Goal: Use online tool/utility: Utilize a website feature to perform a specific function

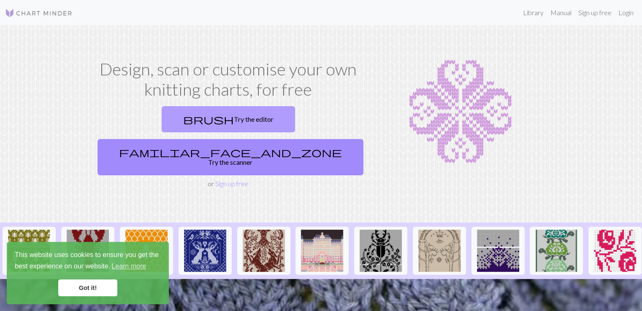
click at [171, 121] on link "brush Try the editor" at bounding box center [228, 119] width 133 height 26
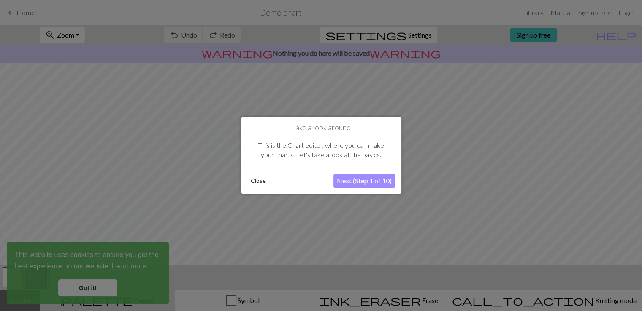
click at [351, 181] on button "Next (Step 1 of 10)" at bounding box center [364, 181] width 62 height 13
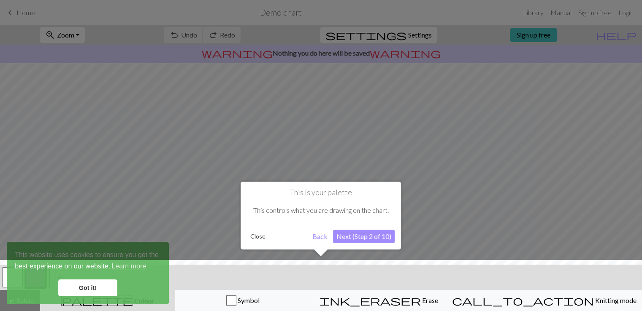
click at [368, 237] on button "Next (Step 2 of 10)" at bounding box center [364, 236] width 62 height 13
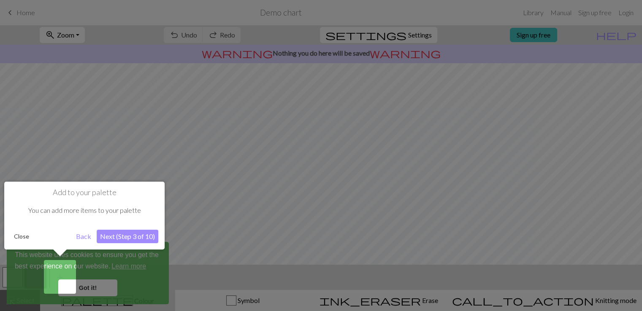
click at [141, 238] on button "Next (Step 3 of 10)" at bounding box center [128, 236] width 62 height 13
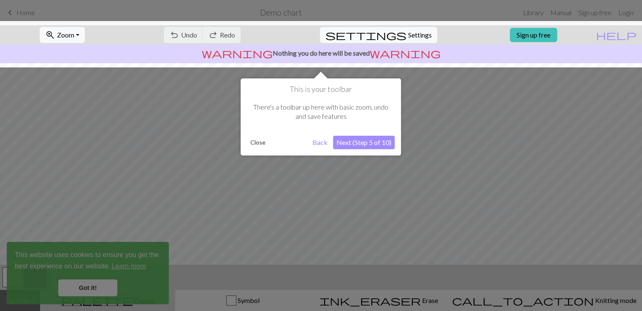
click at [356, 139] on button "Next (Step 5 of 10)" at bounding box center [364, 142] width 62 height 13
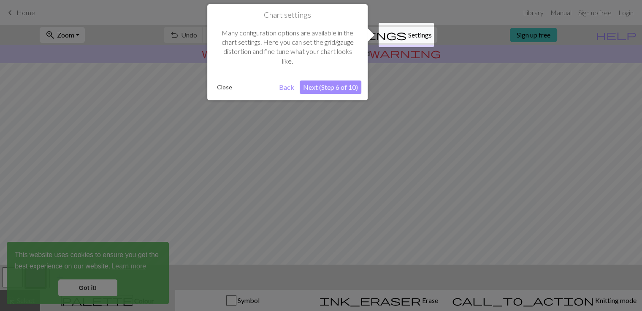
click at [322, 93] on button "Next (Step 6 of 10)" at bounding box center [331, 87] width 62 height 13
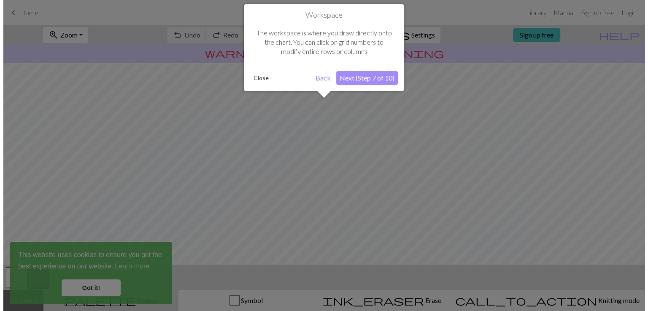
scroll to position [50, 0]
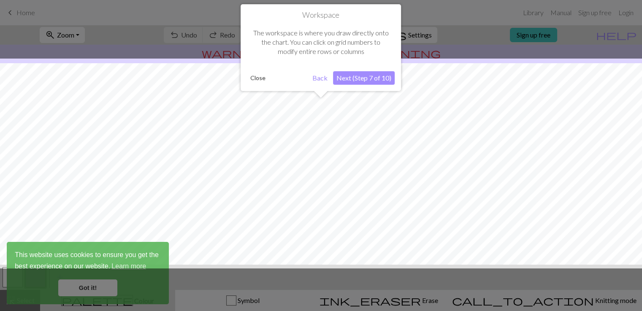
click at [358, 78] on button "Next (Step 7 of 10)" at bounding box center [364, 77] width 62 height 13
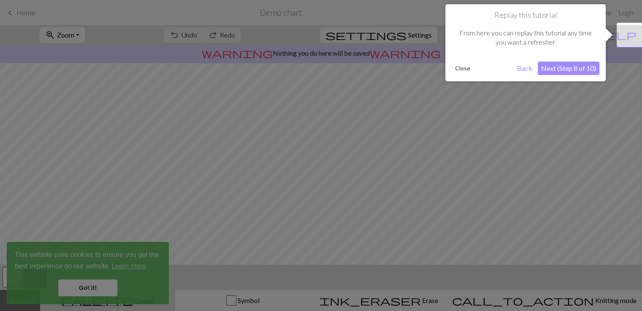
click at [558, 70] on button "Next (Step 8 of 10)" at bounding box center [568, 68] width 62 height 13
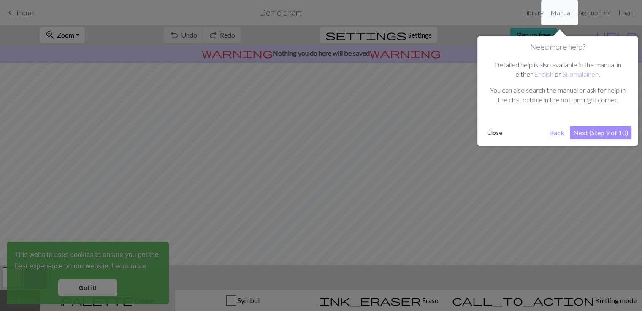
click at [591, 134] on button "Next (Step 9 of 10)" at bounding box center [601, 132] width 62 height 13
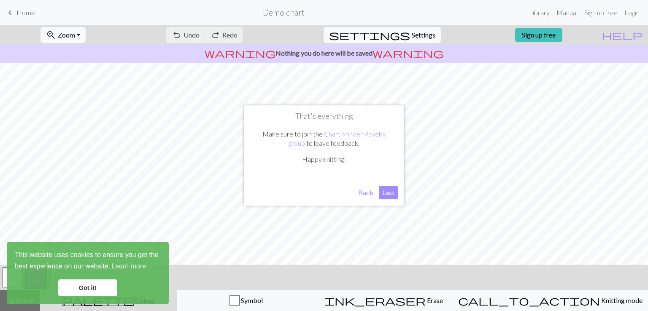
click at [389, 192] on button "Last" at bounding box center [388, 192] width 19 height 13
click at [94, 291] on link "Got it!" at bounding box center [87, 288] width 59 height 17
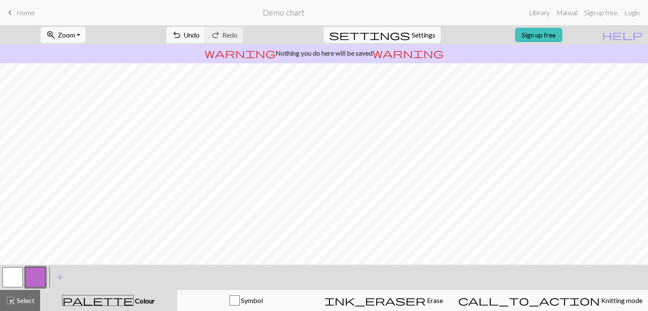
scroll to position [113, 0]
click at [290, 303] on div "Symbol" at bounding box center [246, 301] width 127 height 10
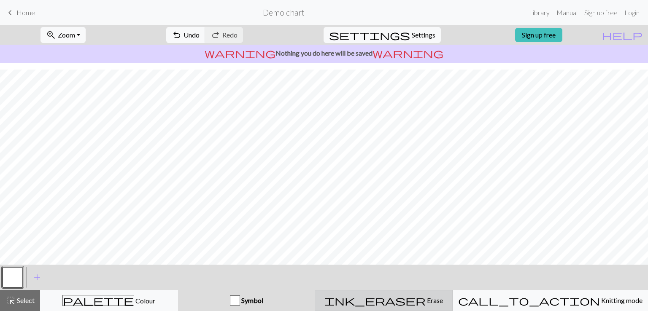
click at [398, 303] on div "ink_eraser Erase Erase" at bounding box center [383, 301] width 127 height 10
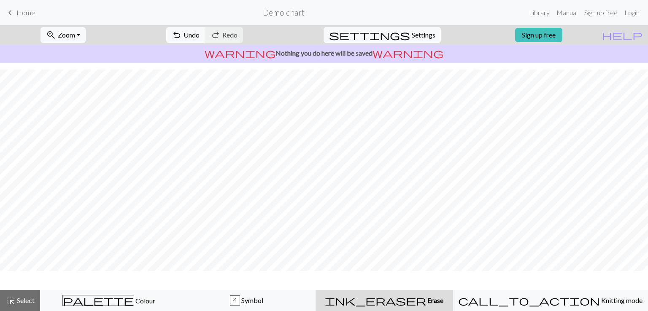
scroll to position [87, 0]
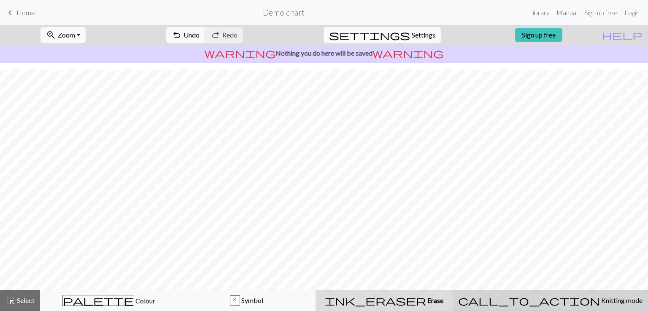
click at [529, 302] on div "call_to_action Knitting mode Knitting mode" at bounding box center [550, 301] width 184 height 10
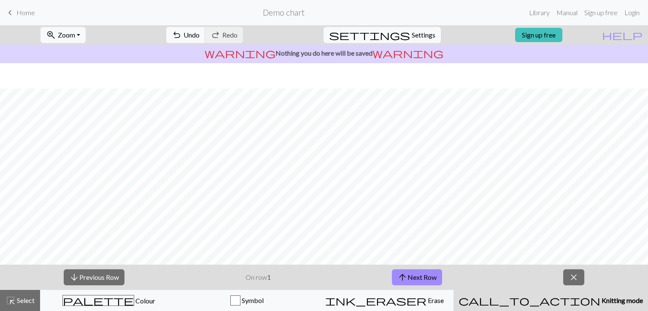
scroll to position [113, 0]
click at [108, 306] on span "palette" at bounding box center [98, 301] width 71 height 12
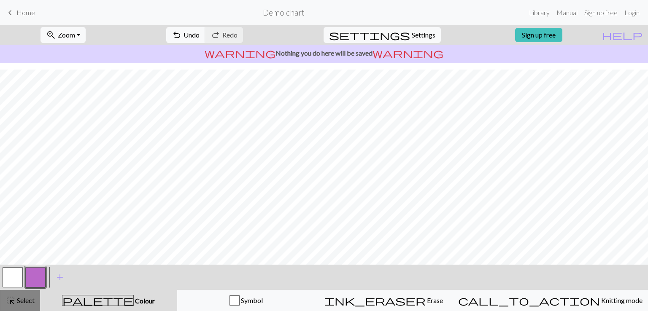
click at [22, 305] on div "highlight_alt Select Select" at bounding box center [19, 301] width 29 height 10
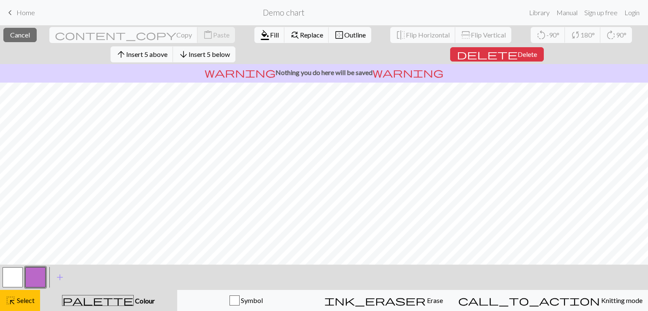
click at [40, 275] on button "button" at bounding box center [35, 277] width 20 height 20
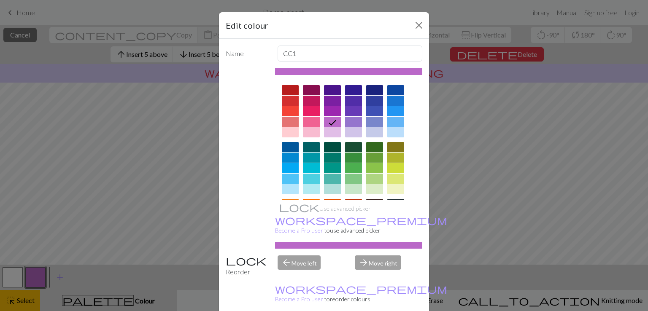
click at [303, 151] on div at bounding box center [311, 147] width 17 height 10
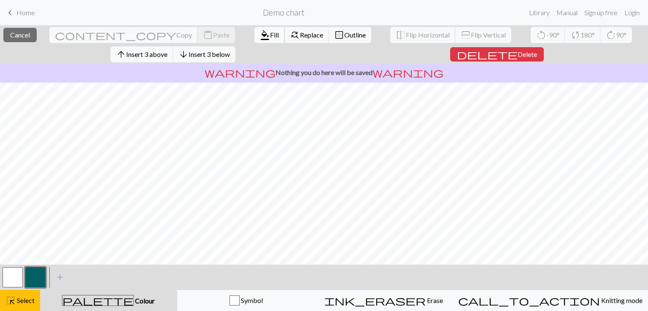
click at [270, 32] on span "Fill" at bounding box center [274, 35] width 9 height 8
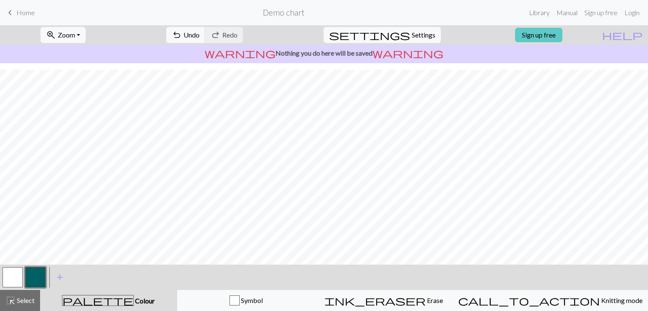
click at [547, 36] on link "Sign up free" at bounding box center [538, 35] width 47 height 14
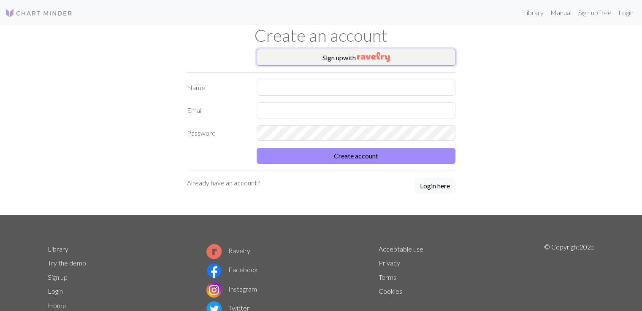
click at [337, 57] on button "Sign up with" at bounding box center [355, 57] width 199 height 17
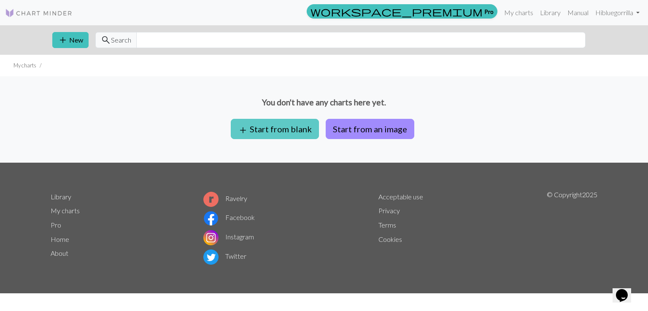
click at [279, 135] on button "add Start from blank" at bounding box center [275, 129] width 88 height 20
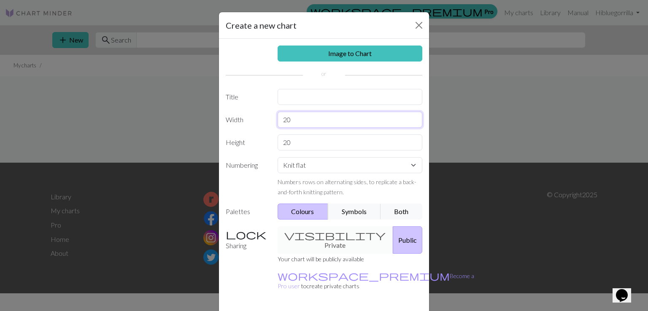
click at [286, 124] on input "20" at bounding box center [350, 120] width 145 height 16
type input "2"
type input "1"
type input "48"
click at [287, 144] on input "20" at bounding box center [350, 143] width 145 height 16
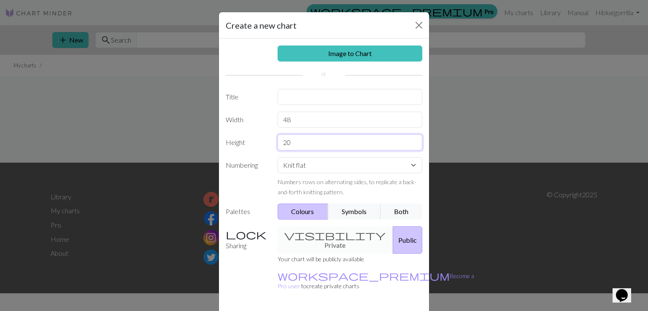
type input "2"
type input "80"
click at [319, 171] on select "Knit flat Knit in the round Lace knitting Cross stitch" at bounding box center [350, 165] width 145 height 16
select select "round"
click at [278, 157] on select "Knit flat Knit in the round Lace knitting Cross stitch" at bounding box center [350, 165] width 145 height 16
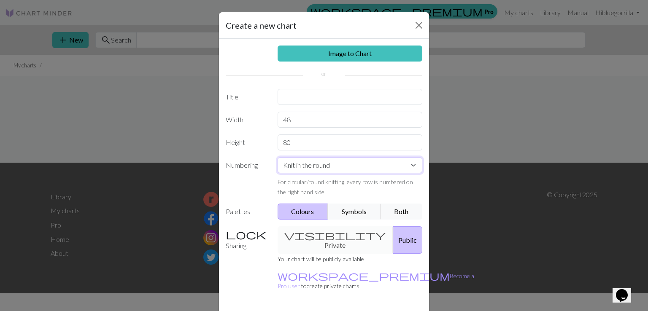
click at [336, 165] on select "Knit flat Knit in the round Lace knitting Cross stitch" at bounding box center [350, 165] width 145 height 16
click at [329, 235] on div "visibility Private Public" at bounding box center [350, 240] width 155 height 27
click at [296, 235] on div "visibility Private Public" at bounding box center [350, 240] width 155 height 27
click at [310, 235] on div "visibility Private Public" at bounding box center [350, 240] width 155 height 27
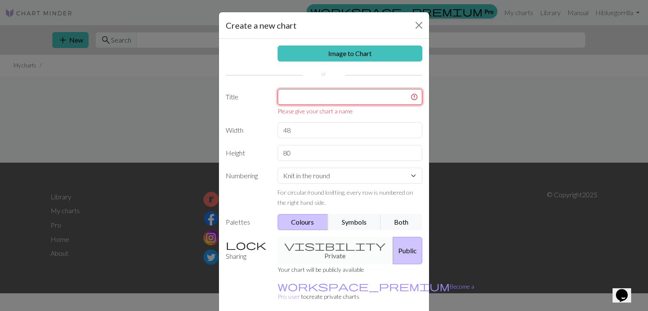
click at [312, 96] on input "text" at bounding box center [350, 97] width 145 height 16
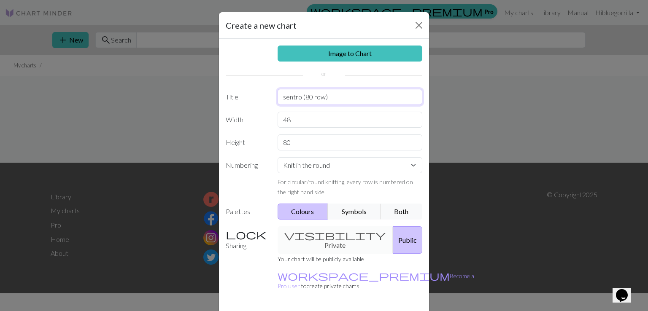
type input "sentro (80 row)"
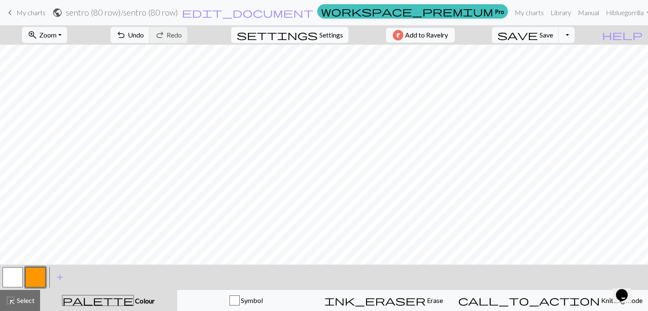
click at [319, 36] on span "Settings" at bounding box center [331, 35] width 24 height 10
select select "aran"
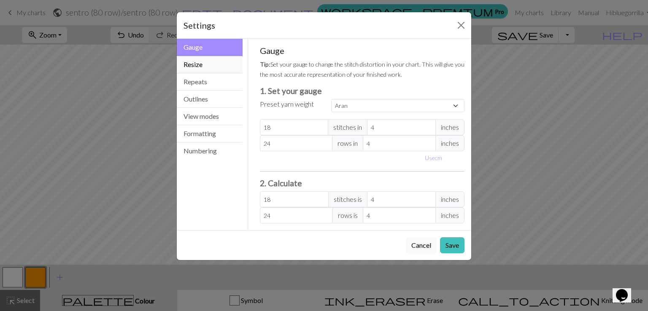
click at [216, 65] on button "Resize" at bounding box center [210, 64] width 66 height 17
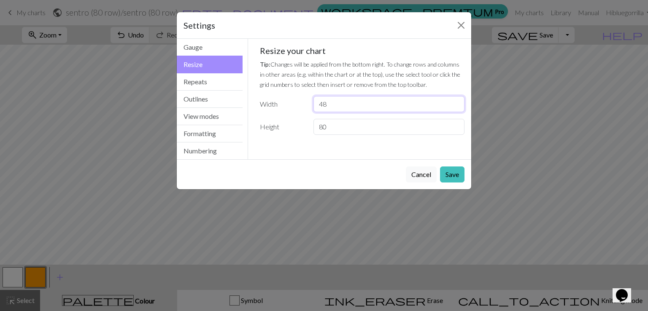
drag, startPoint x: 327, startPoint y: 104, endPoint x: 243, endPoint y: 106, distance: 83.1
click at [243, 106] on div "Resize Gauge Resize Repeats Outlines View modes Formatting Numbering Gauge Resi…" at bounding box center [324, 99] width 305 height 121
type input "24"
click at [454, 175] on button "Save" at bounding box center [452, 175] width 24 height 16
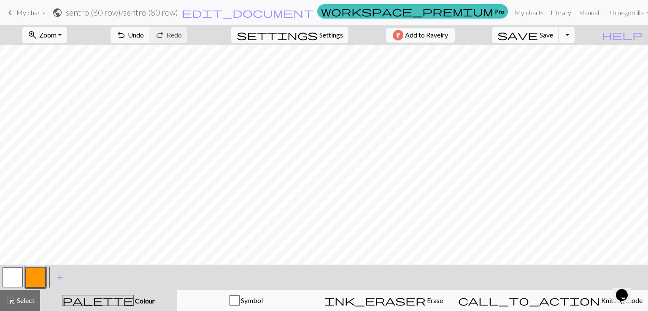
click at [37, 274] on button "button" at bounding box center [35, 277] width 20 height 20
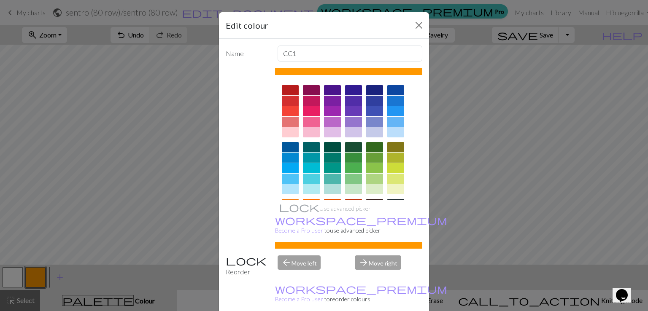
click at [37, 274] on div "Edit colour Name CC1 Use advanced picker workspace_premium Become a Pro user to…" at bounding box center [324, 155] width 648 height 311
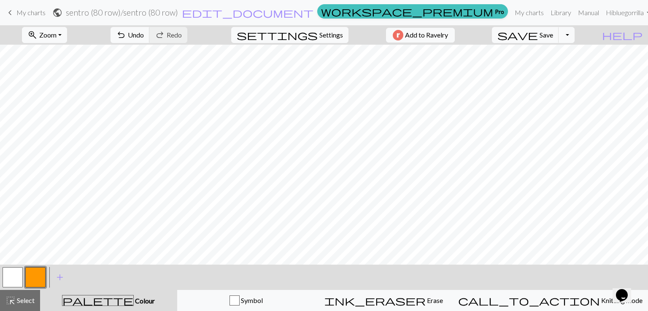
click at [31, 279] on button "button" at bounding box center [35, 277] width 20 height 20
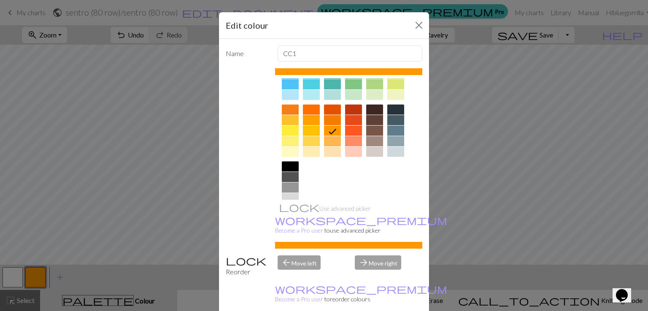
scroll to position [95, 0]
click at [288, 110] on div at bounding box center [290, 109] width 17 height 10
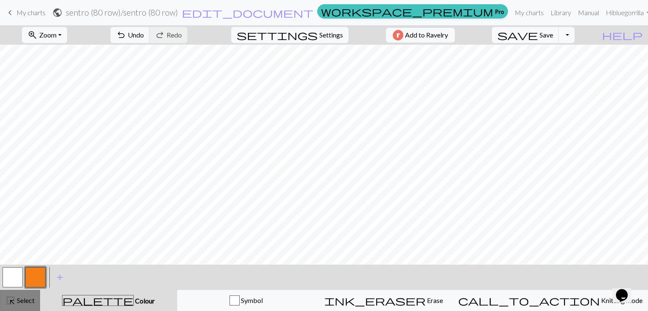
click at [25, 301] on span "Select" at bounding box center [25, 301] width 19 height 8
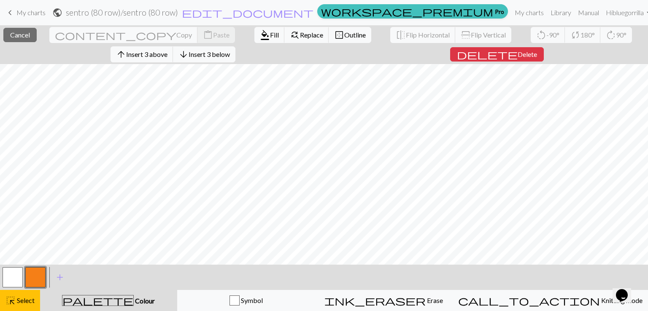
click at [32, 277] on button "button" at bounding box center [35, 277] width 20 height 20
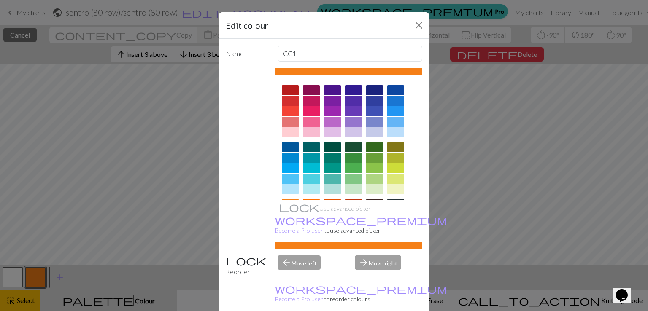
scroll to position [118, 0]
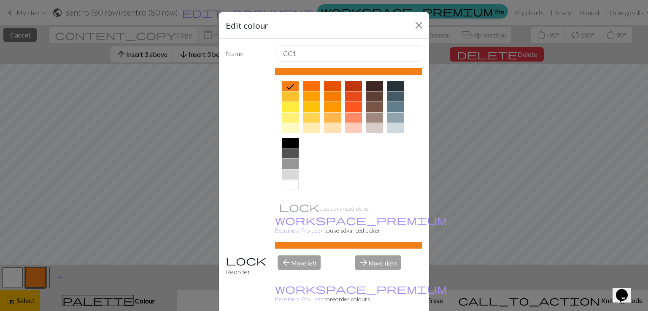
click at [289, 108] on div at bounding box center [290, 107] width 17 height 10
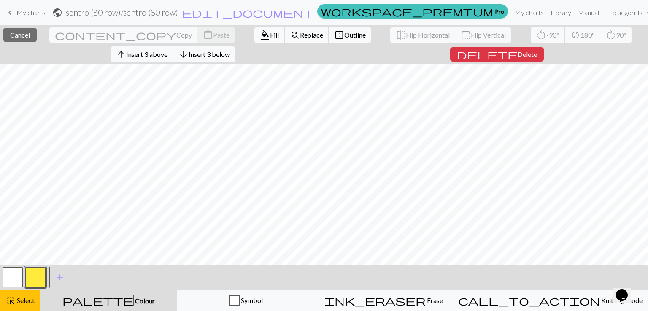
click at [260, 34] on span "format_color_fill" at bounding box center [265, 35] width 10 height 12
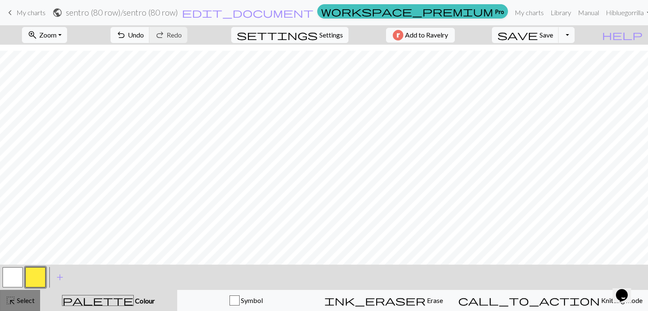
click at [23, 300] on span "Select" at bounding box center [25, 301] width 19 height 8
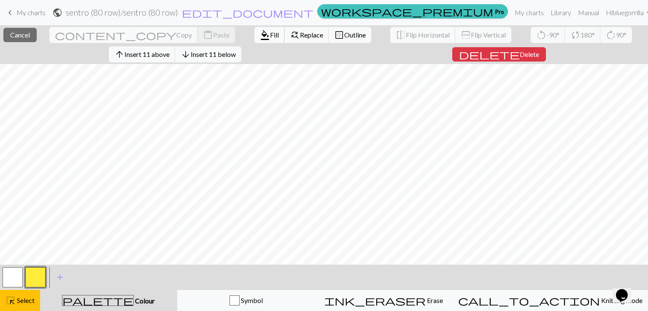
click at [260, 30] on span "format_color_fill" at bounding box center [265, 35] width 10 height 12
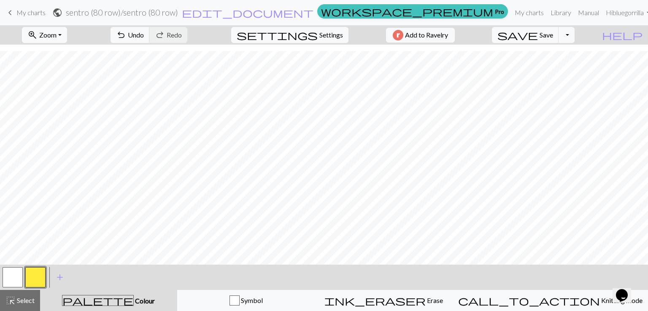
scroll to position [208, 0]
click at [13, 302] on span "highlight_alt" at bounding box center [10, 301] width 10 height 12
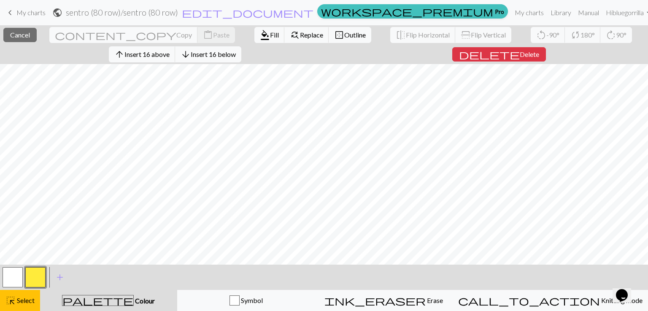
click at [39, 275] on button "button" at bounding box center [35, 277] width 20 height 20
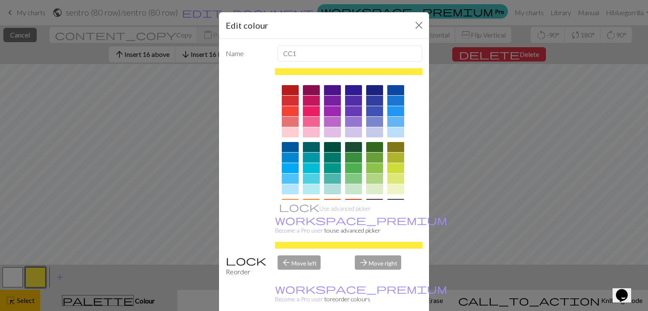
scroll to position [118, 0]
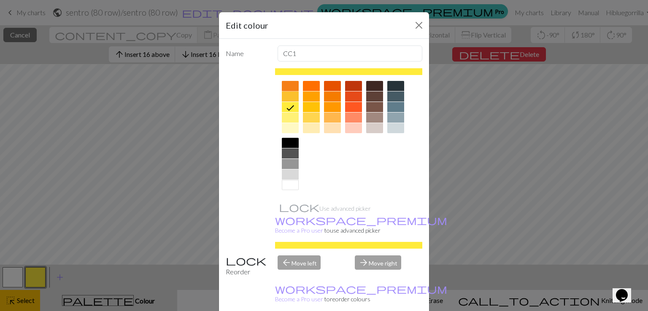
click at [283, 84] on div at bounding box center [290, 86] width 17 height 10
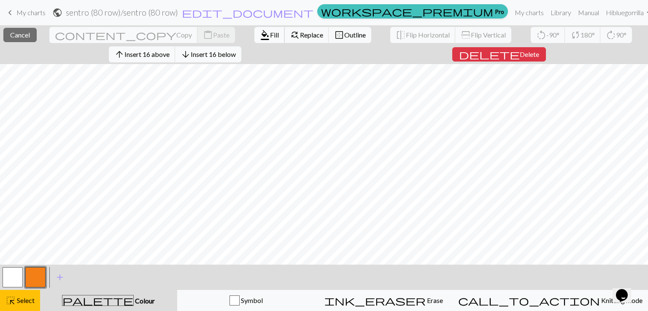
click at [270, 35] on span "Fill" at bounding box center [274, 35] width 9 height 8
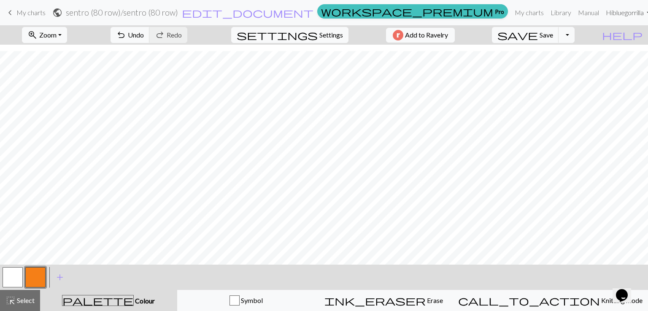
click at [636, 10] on link "Hi bluegorrilla" at bounding box center [627, 12] width 51 height 17
click at [612, 58] on button "Logout" at bounding box center [619, 63] width 68 height 20
